Goal: Information Seeking & Learning: Find specific fact

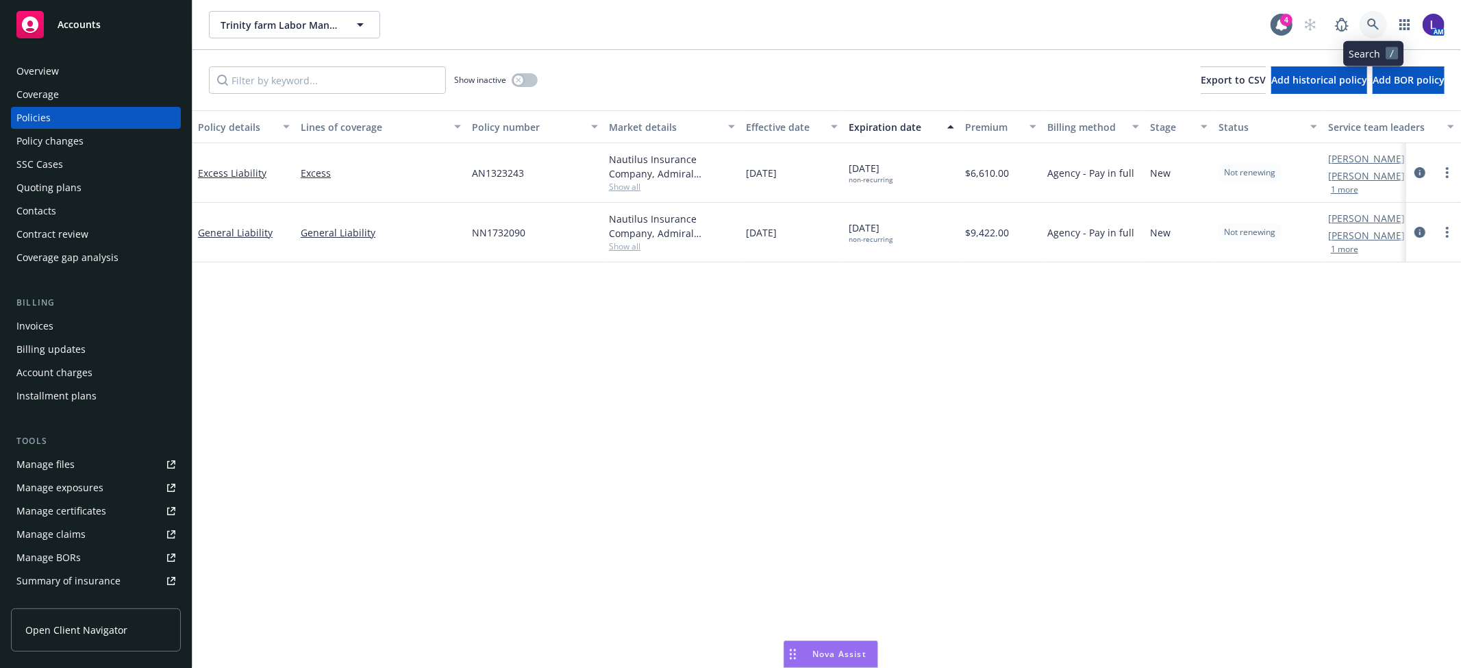
click at [1373, 19] on icon at bounding box center [1373, 24] width 12 height 12
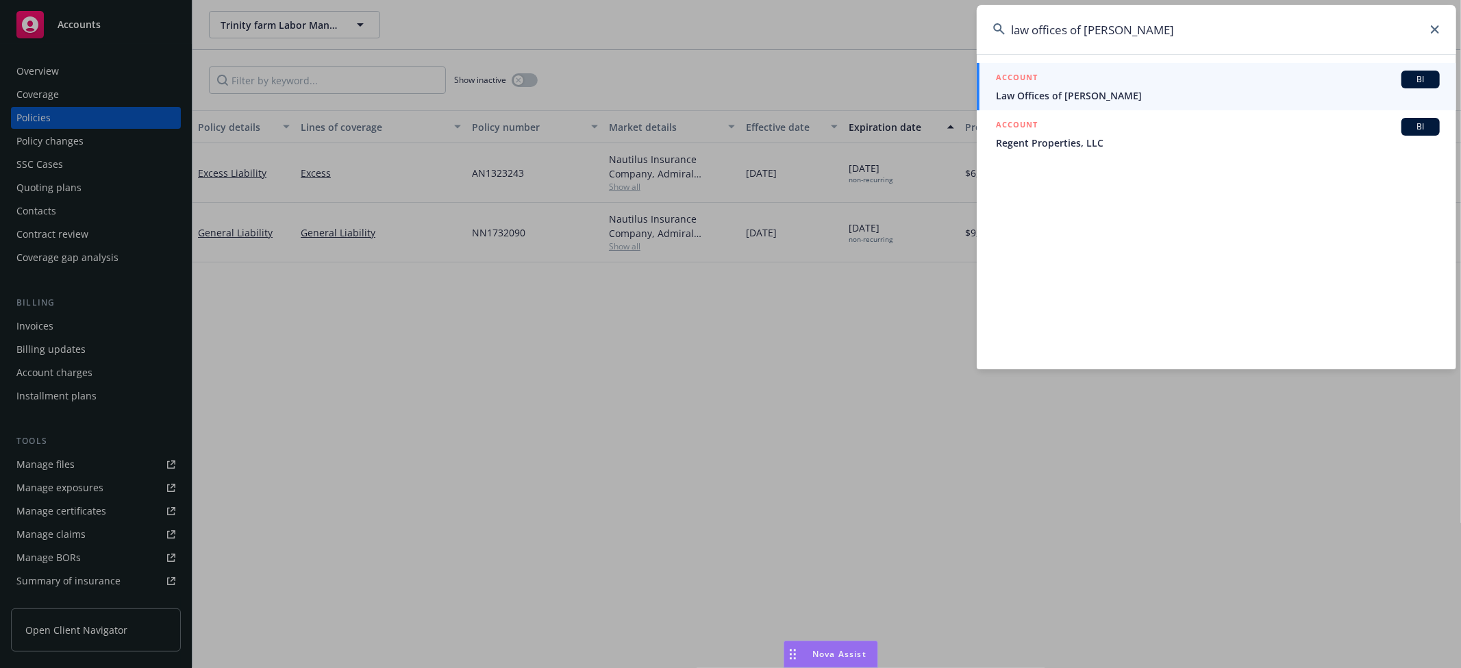
type input "law offices of [PERSON_NAME]"
